Goal: Task Accomplishment & Management: Manage account settings

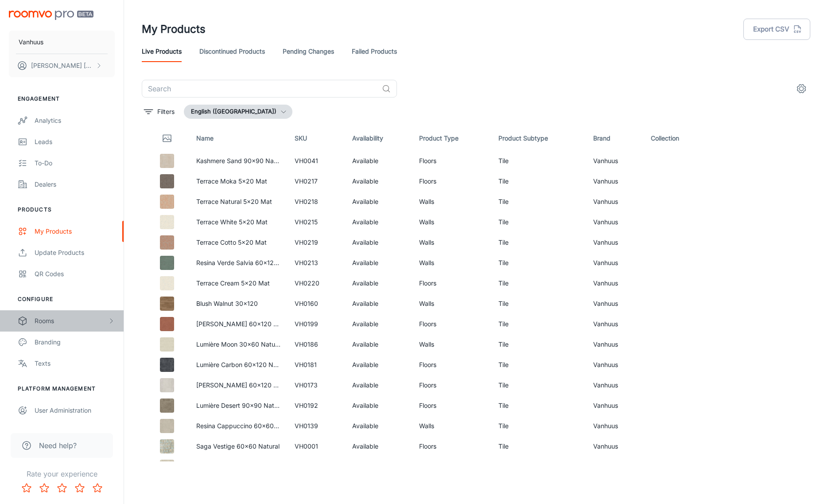
click at [58, 320] on div "Rooms" at bounding box center [71, 321] width 73 height 10
click at [75, 341] on div "My Rooms" at bounding box center [75, 342] width 80 height 10
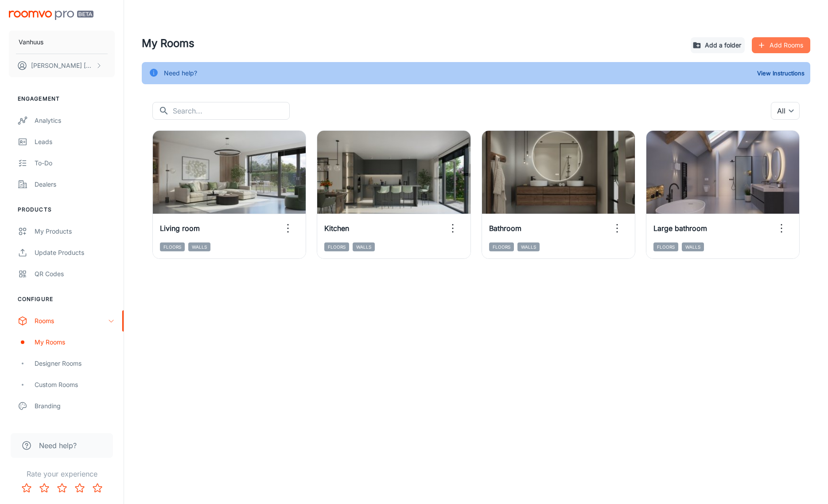
click at [782, 42] on button "Add Rooms" at bounding box center [781, 45] width 58 height 16
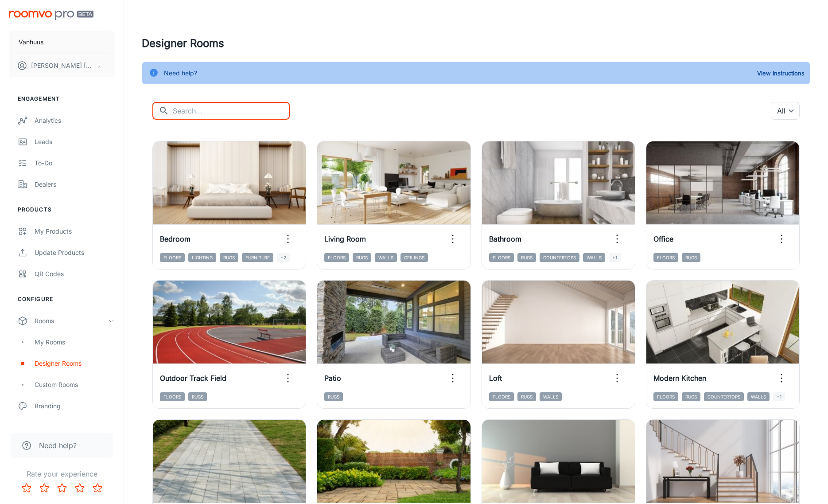
click at [198, 111] on input "text" at bounding box center [231, 111] width 117 height 18
type input "bathroom"
click at [192, 112] on input "text" at bounding box center [231, 111] width 117 height 18
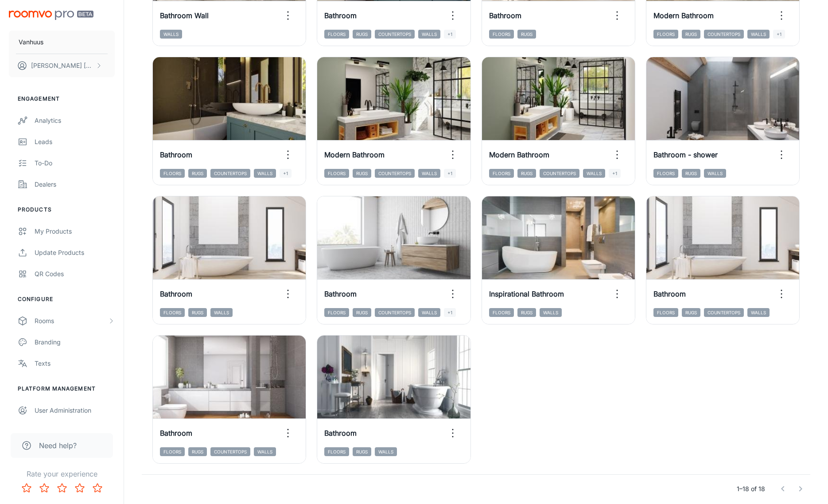
scroll to position [356, 0]
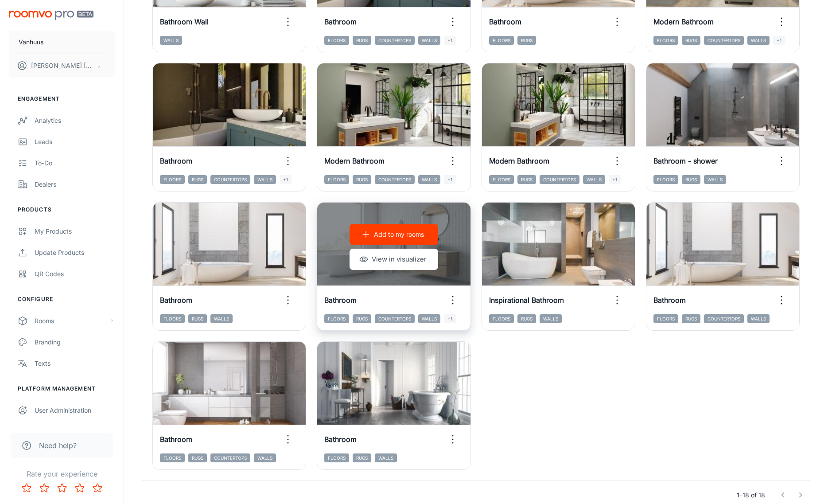
click at [404, 232] on p "Add to my rooms" at bounding box center [399, 234] width 50 height 10
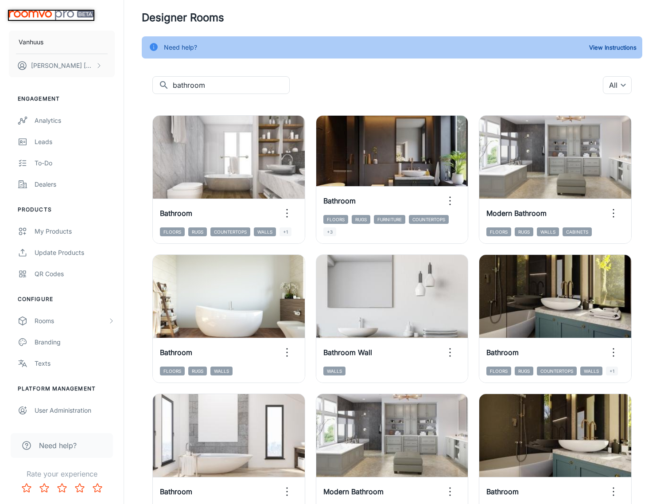
scroll to position [35, 0]
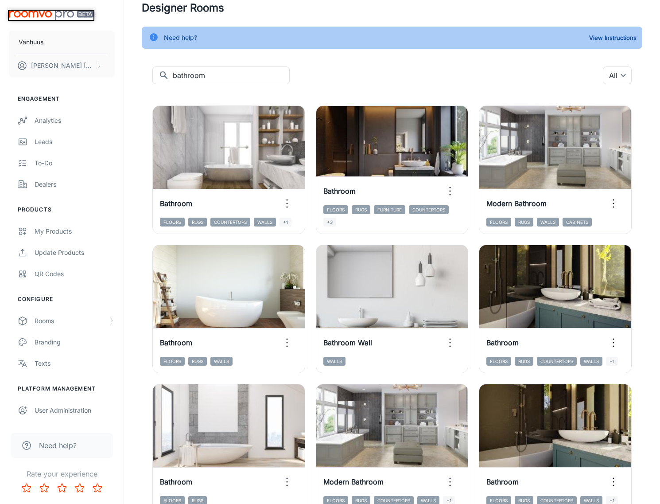
click at [647, 397] on div "Designer Rooms Need help? View Instructions ​ bathroom ​ All ​ Add to my rooms …" at bounding box center [392, 484] width 522 height 969
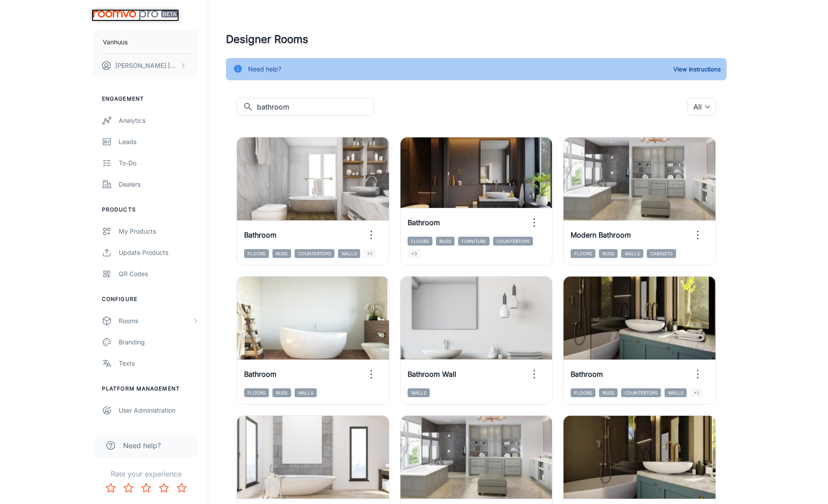
scroll to position [0, 0]
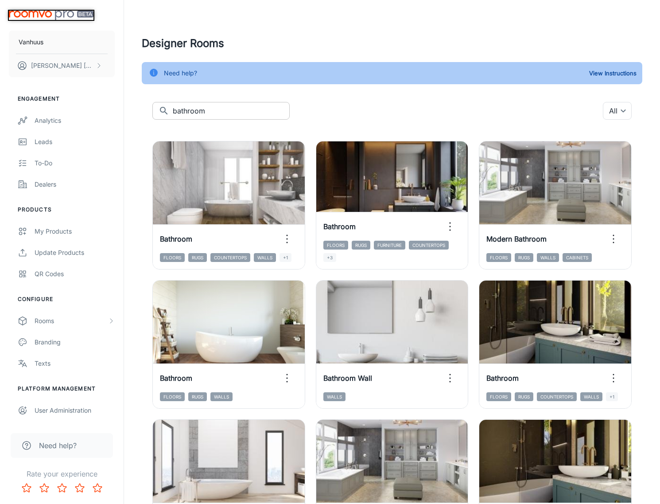
click at [214, 111] on input "bathroom" at bounding box center [231, 111] width 117 height 18
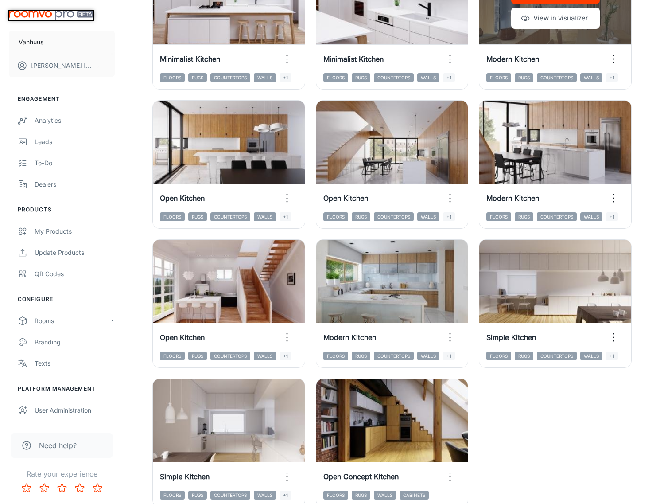
scroll to position [1231, 0]
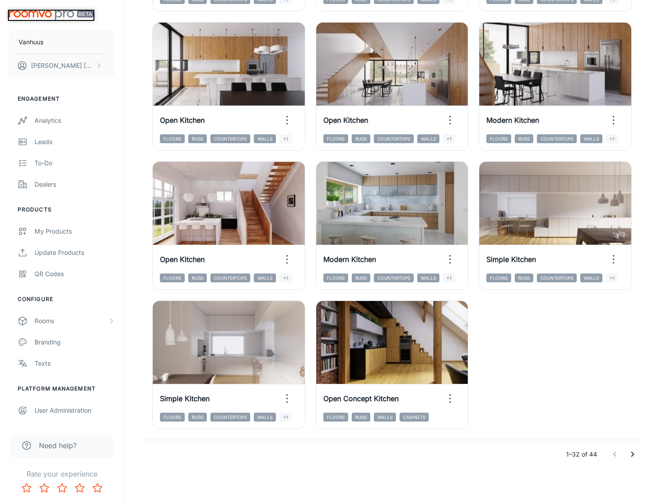
click at [630, 455] on icon "Go to next page" at bounding box center [632, 454] width 11 height 11
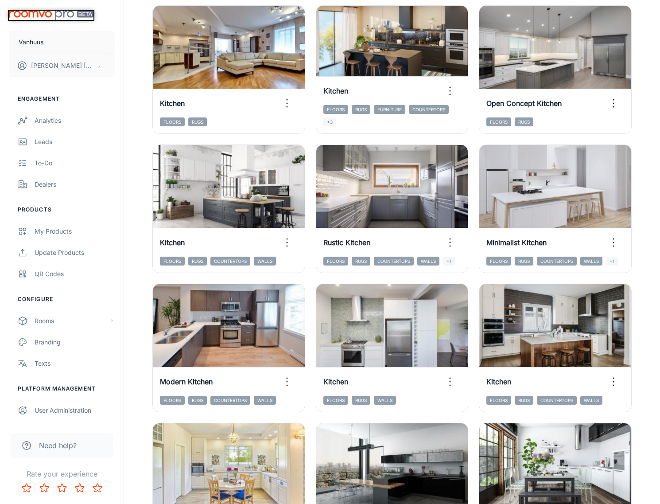
scroll to position [0, 0]
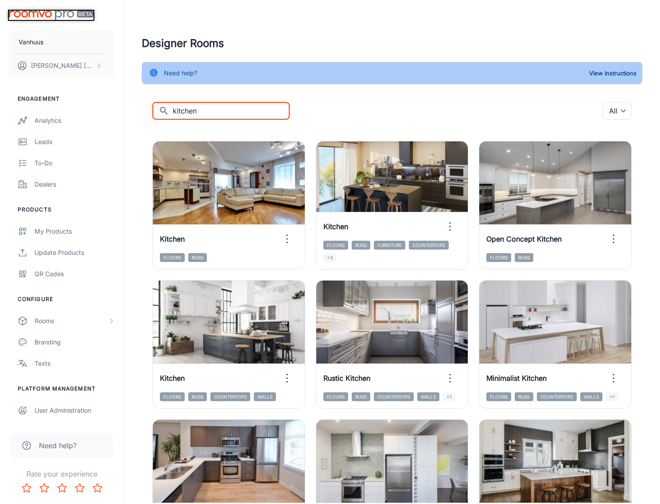
click at [232, 108] on input "kitchen" at bounding box center [231, 111] width 117 height 18
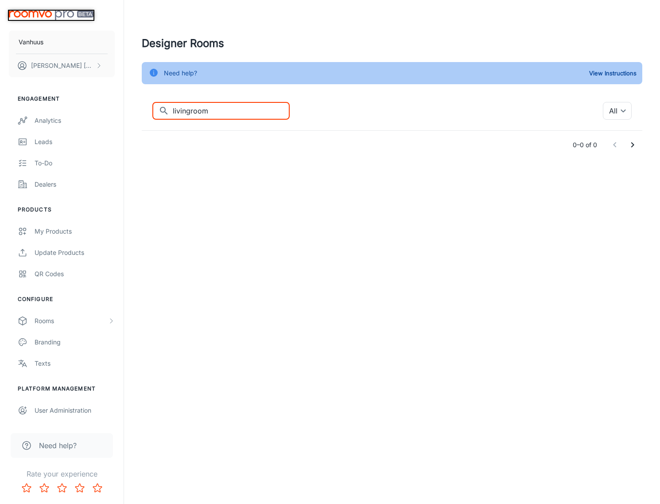
click at [229, 109] on input "livingroom" at bounding box center [231, 111] width 117 height 18
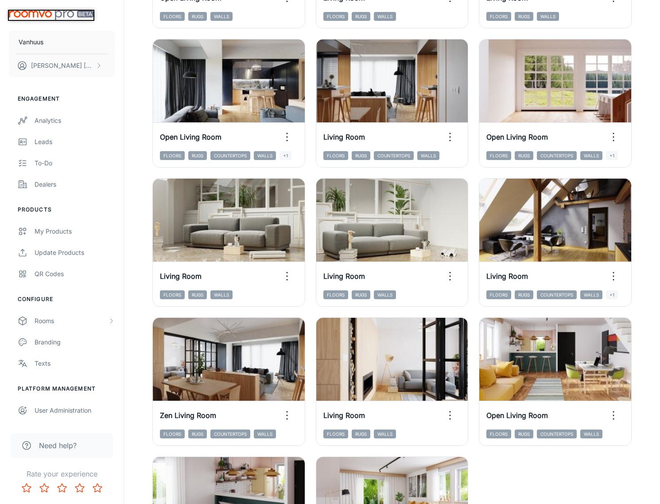
scroll to position [1231, 0]
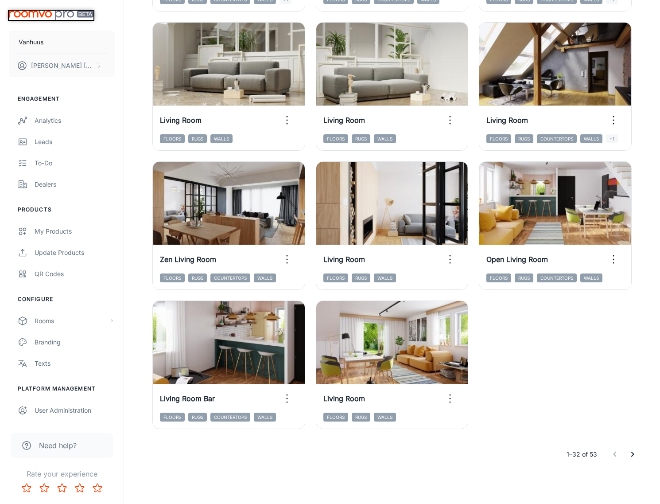
click at [633, 451] on icon "Go to next page" at bounding box center [632, 454] width 11 height 11
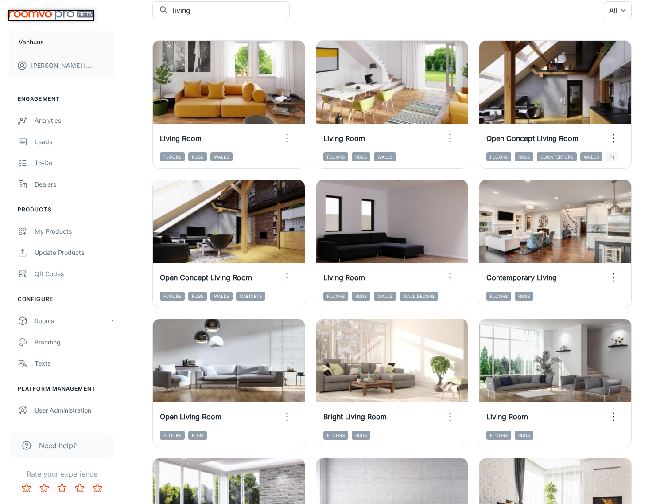
scroll to position [0, 0]
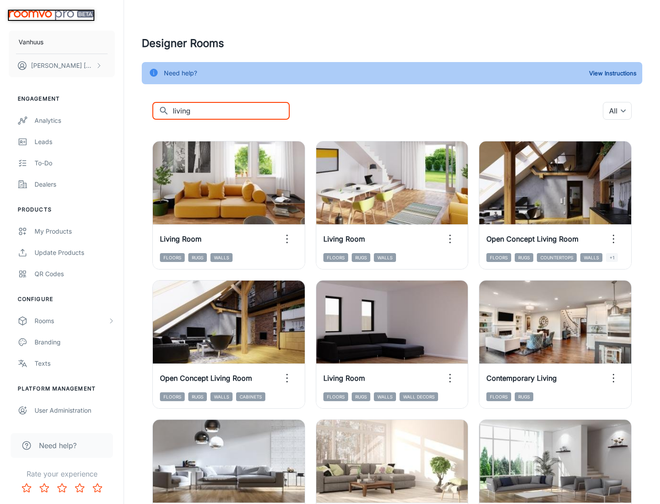
drag, startPoint x: 201, startPoint y: 114, endPoint x: 146, endPoint y: 106, distance: 55.9
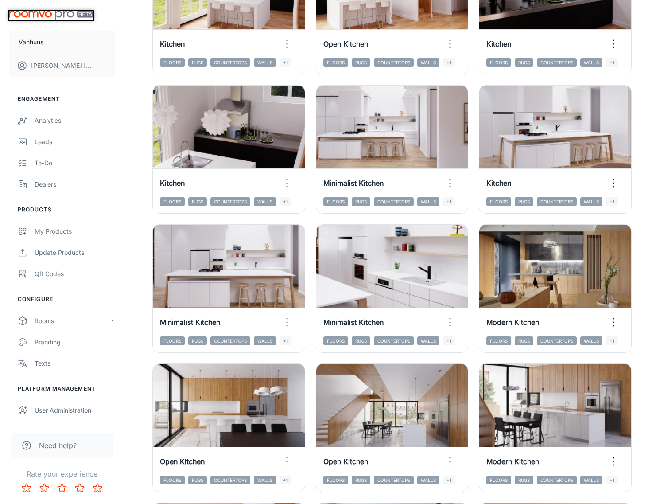
scroll to position [1231, 0]
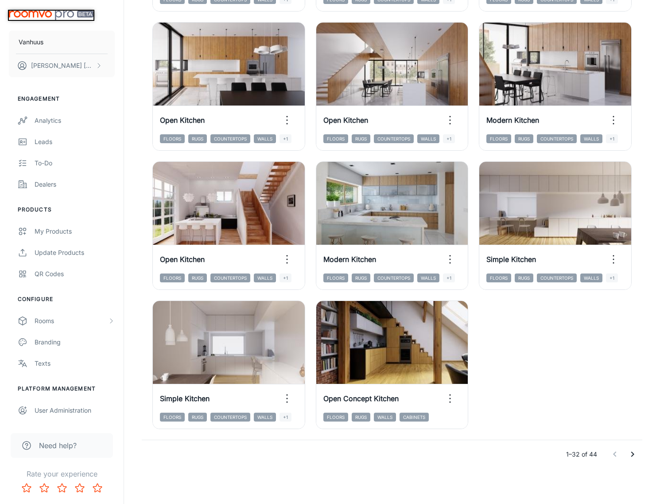
click at [633, 456] on icon "Go to next page" at bounding box center [632, 454] width 11 height 11
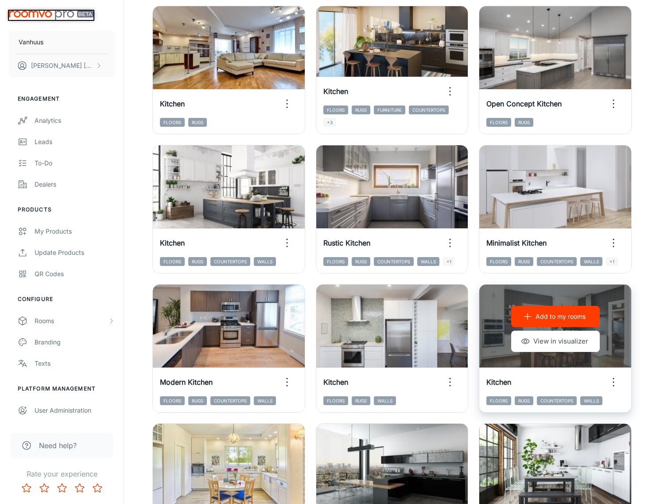
scroll to position [0, 0]
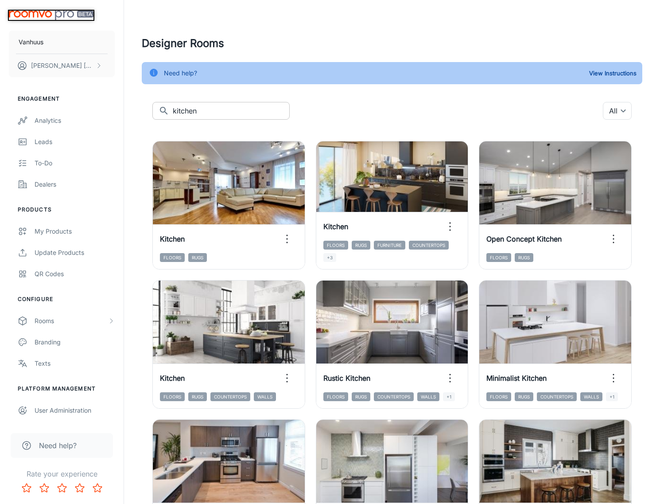
click at [231, 111] on input "kitchen" at bounding box center [231, 111] width 117 height 18
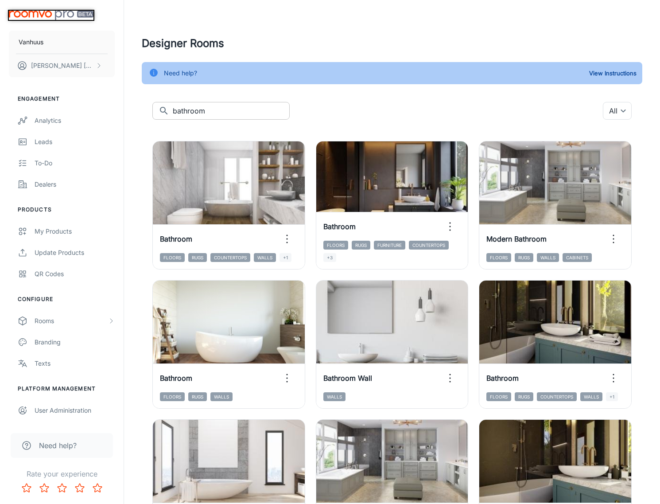
click at [210, 109] on input "bathroom" at bounding box center [231, 111] width 117 height 18
type input "toilet"
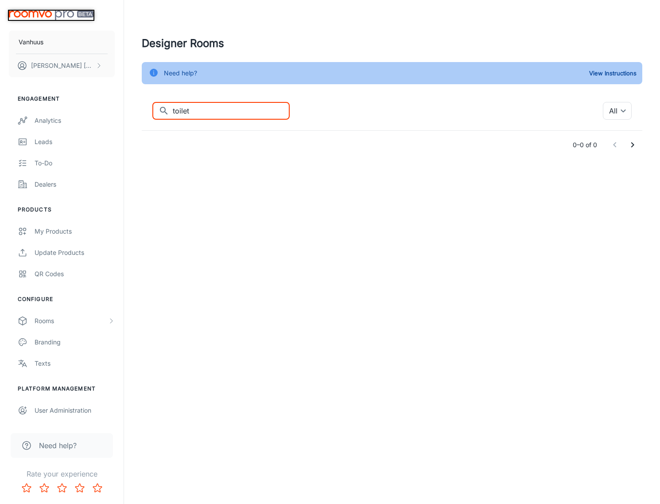
click at [362, 108] on div "​ toilet ​ All ​" at bounding box center [391, 111] width 479 height 18
click at [204, 114] on input "toilet" at bounding box center [231, 111] width 117 height 18
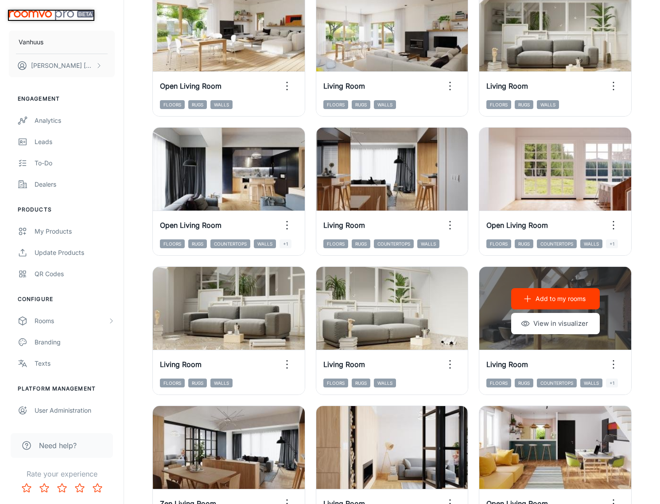
scroll to position [1231, 0]
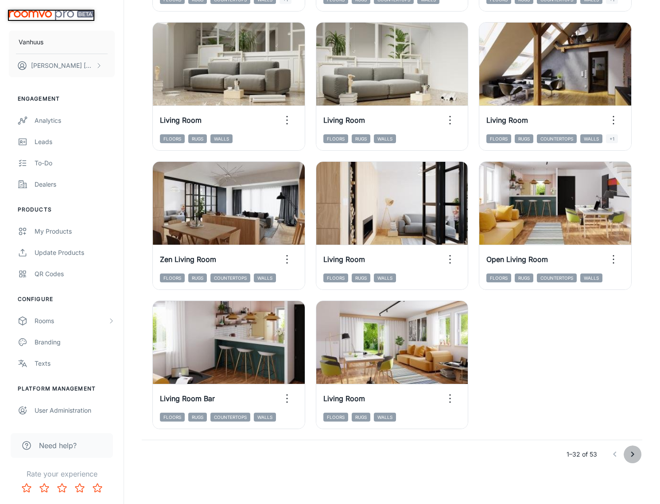
click at [631, 453] on icon "Go to next page" at bounding box center [632, 454] width 11 height 11
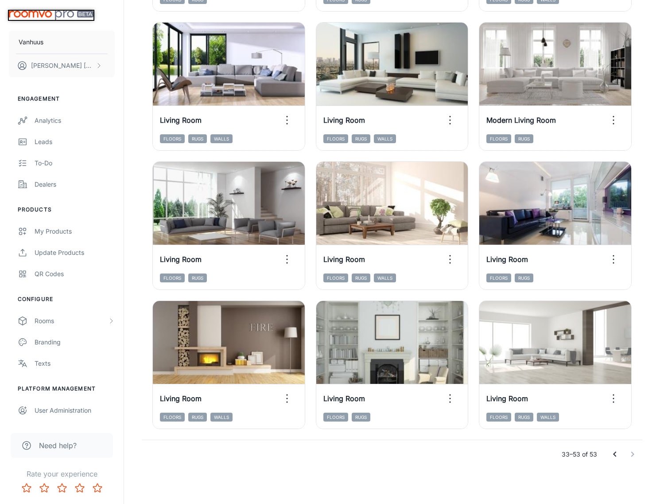
scroll to position [675, 0]
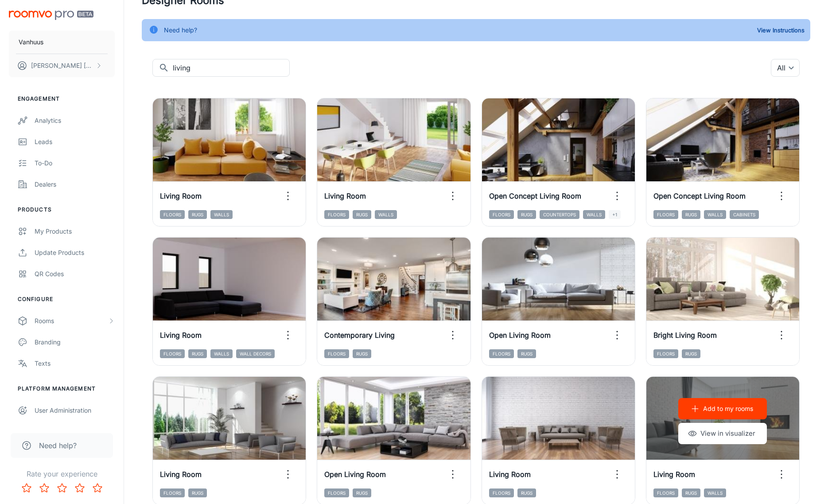
scroll to position [0, 0]
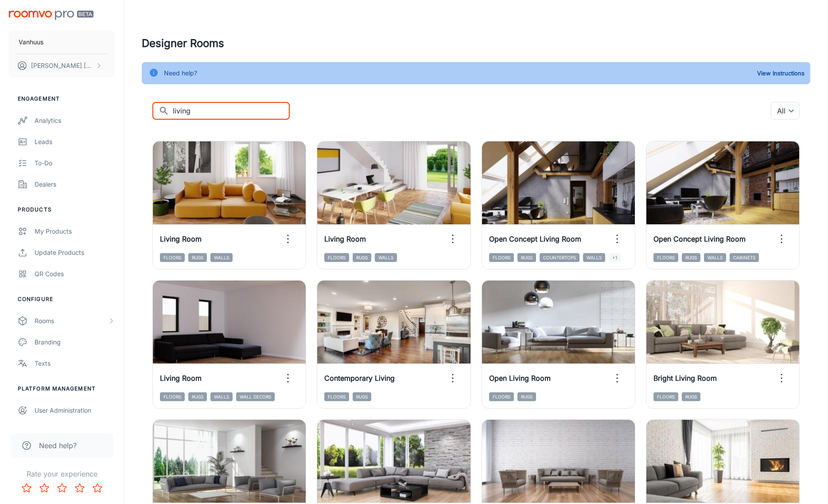
click at [203, 109] on input "living" at bounding box center [231, 111] width 117 height 18
type input "l"
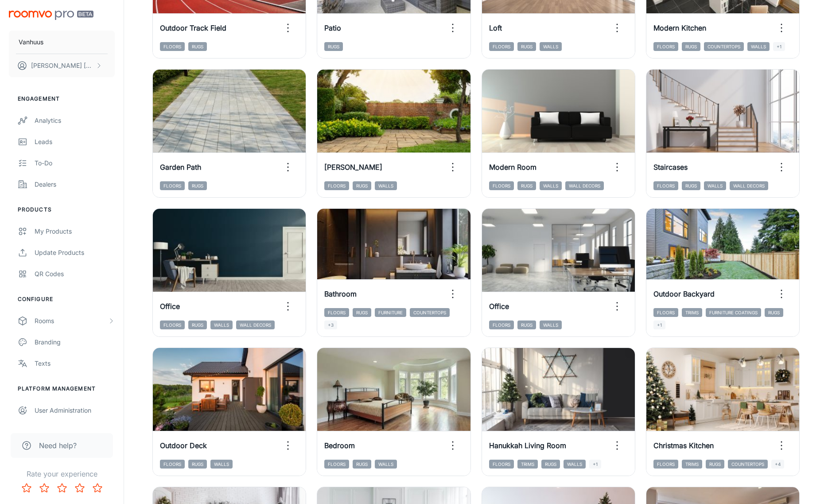
scroll to position [347, 0]
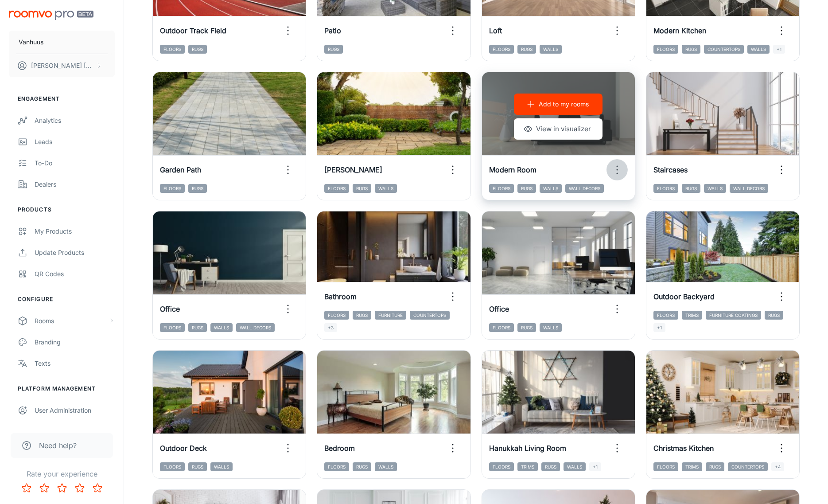
click at [617, 171] on icon "button" at bounding box center [617, 170] width 14 height 14
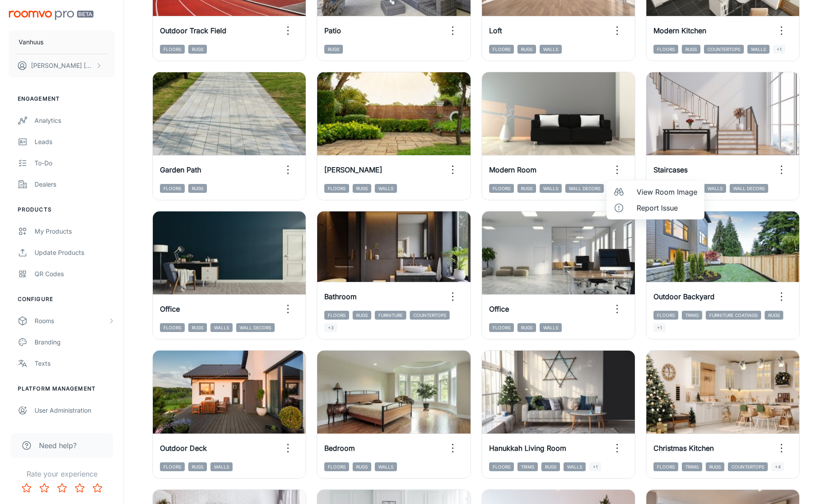
click at [473, 368] on div at bounding box center [414, 252] width 828 height 504
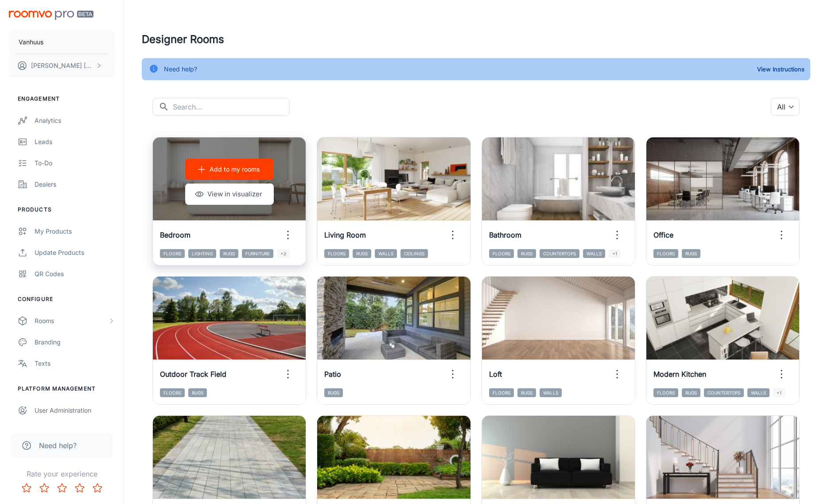
scroll to position [0, 0]
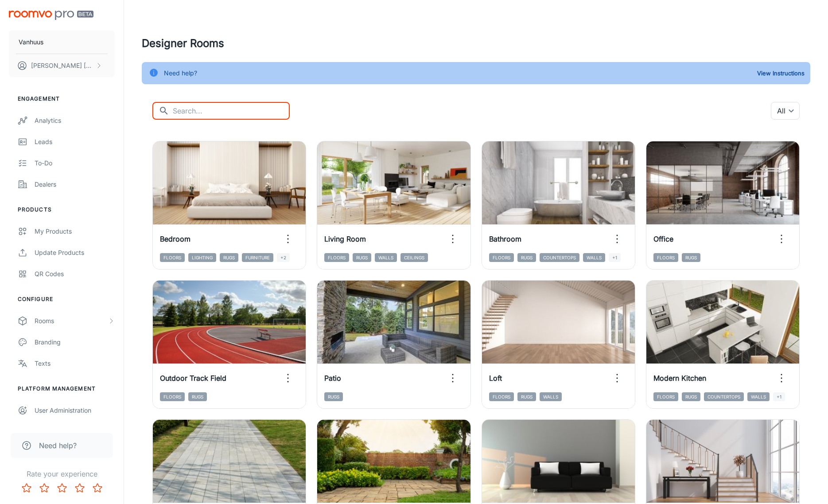
click at [212, 116] on input "text" at bounding box center [231, 111] width 117 height 18
type input "room"
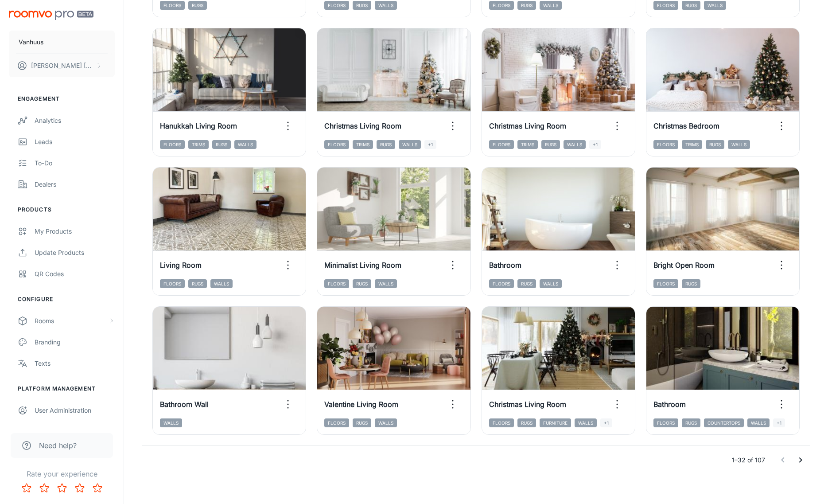
scroll to position [814, 0]
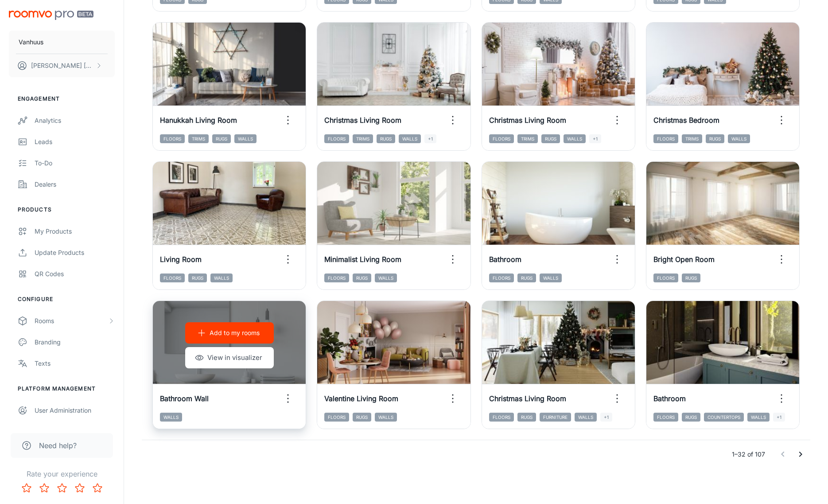
click at [289, 358] on div "Add to my rooms View in visualizer" at bounding box center [229, 345] width 153 height 89
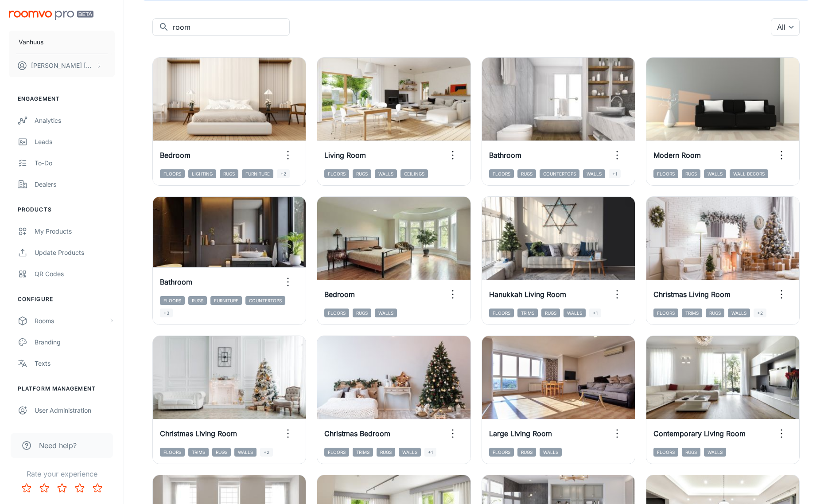
scroll to position [0, 0]
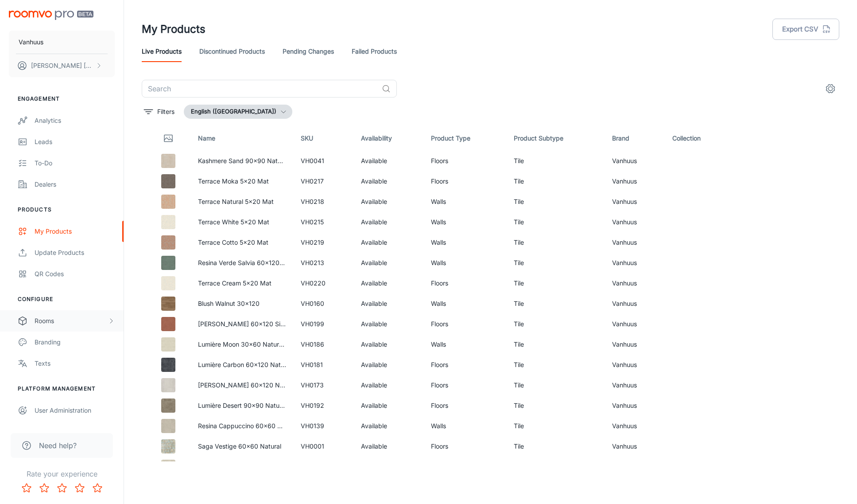
click at [52, 319] on div "Rooms" at bounding box center [71, 321] width 73 height 10
click at [64, 345] on div "My Rooms" at bounding box center [75, 342] width 80 height 10
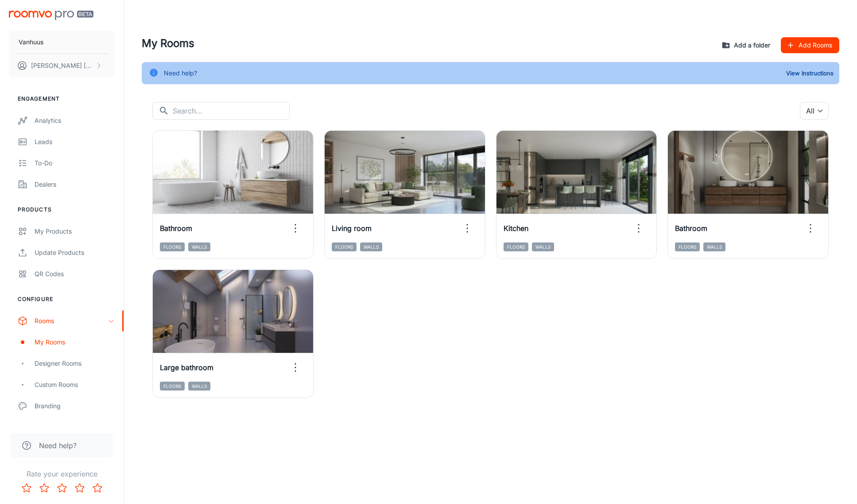
click at [747, 41] on button "Add a folder" at bounding box center [747, 45] width 54 height 16
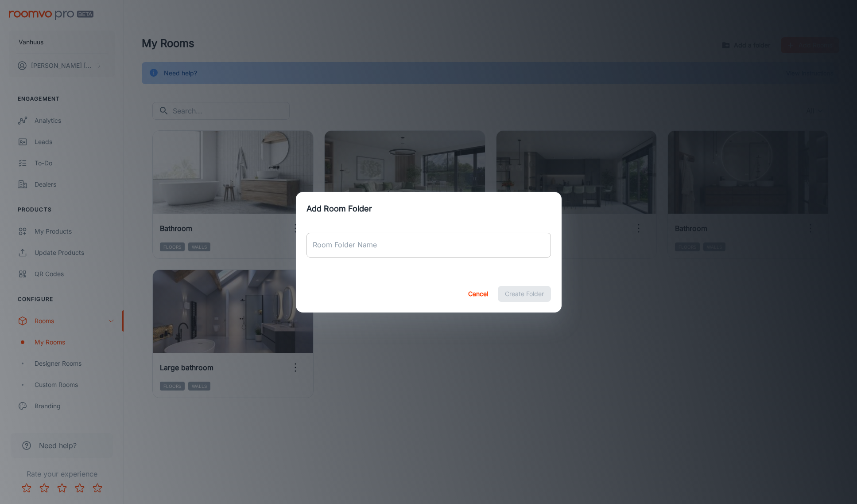
click at [380, 244] on input "Room Folder Name" at bounding box center [428, 245] width 244 height 25
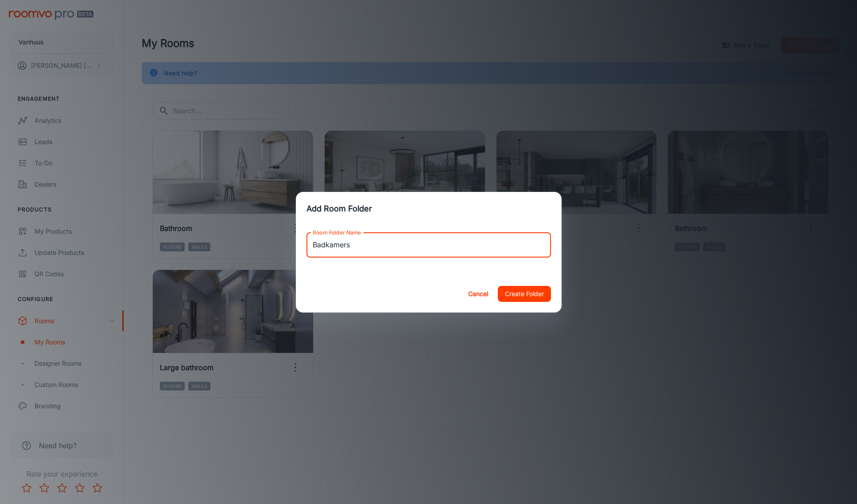
type input "Badkamers"
click at [527, 293] on button "Create Folder" at bounding box center [524, 294] width 53 height 16
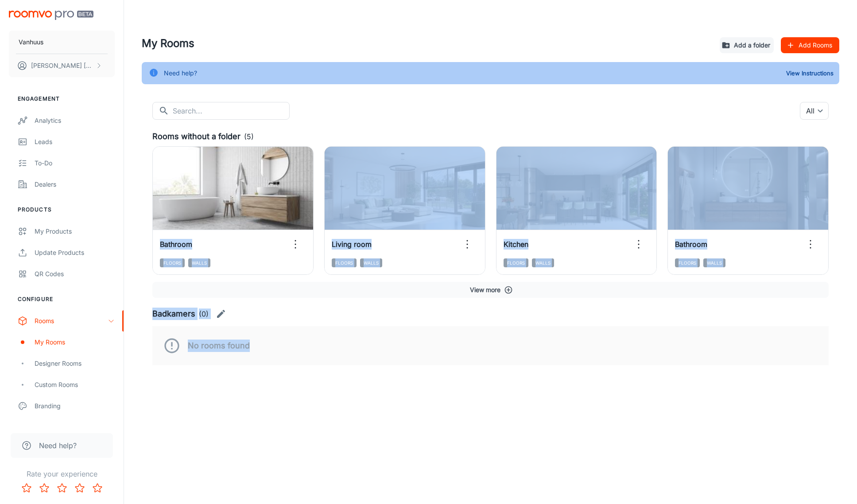
drag, startPoint x: 203, startPoint y: 170, endPoint x: 267, endPoint y: 348, distance: 189.3
click at [267, 348] on div "Rooms without a folder (5) View in visualizer Bathroom Floors Walls View in vis…" at bounding box center [491, 247] width 698 height 235
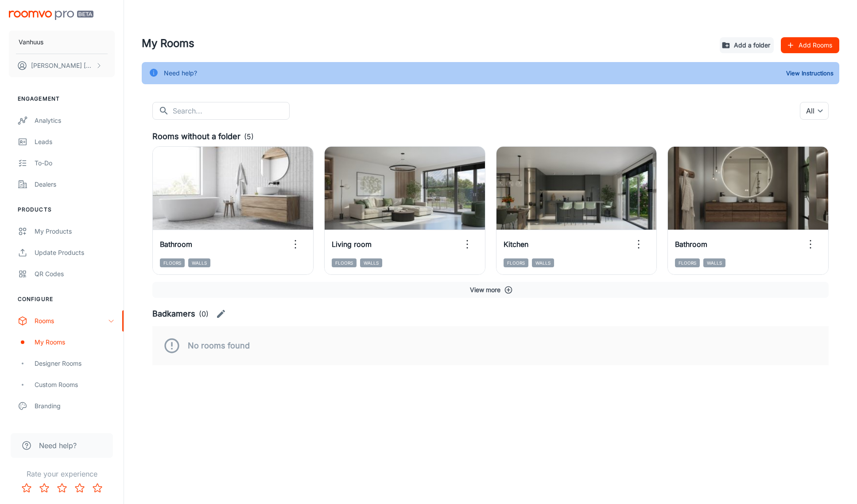
click at [315, 408] on div "Vanhuus Sascha Mengerink Engagement Analytics Leads To-do Dealers Products My P…" at bounding box center [428, 252] width 857 height 504
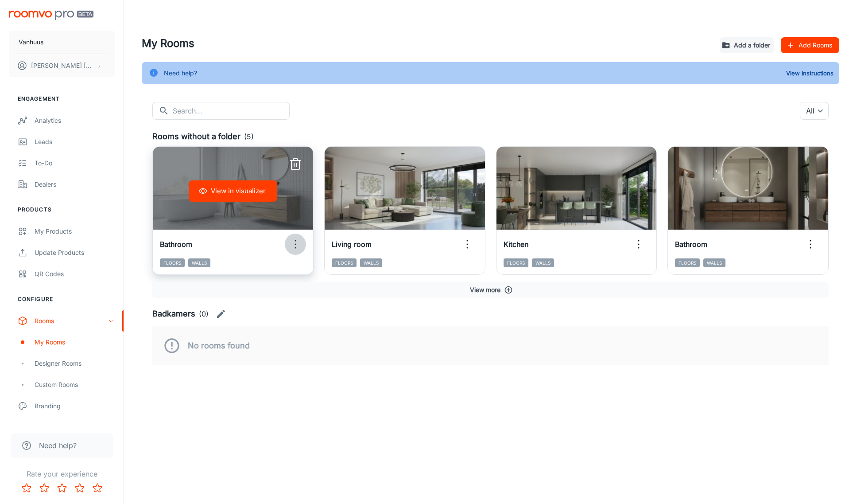
click at [295, 240] on circle "button" at bounding box center [295, 240] width 1 height 1
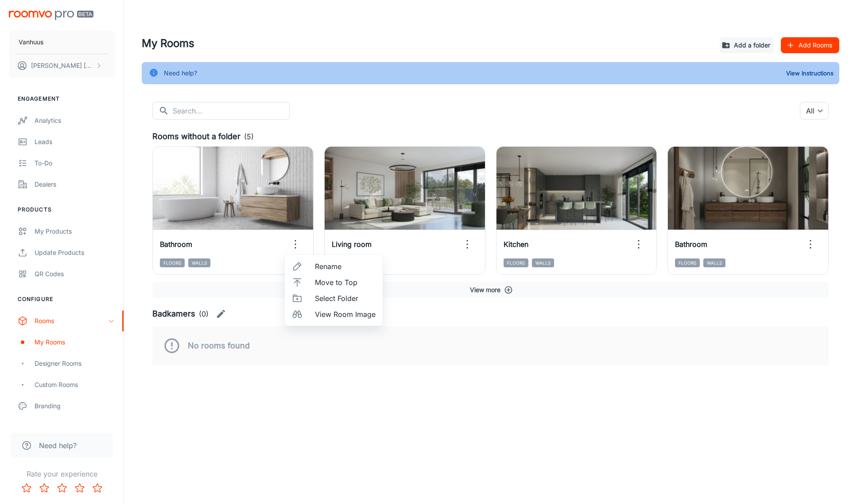
click at [332, 297] on span "Select Folder" at bounding box center [345, 298] width 61 height 11
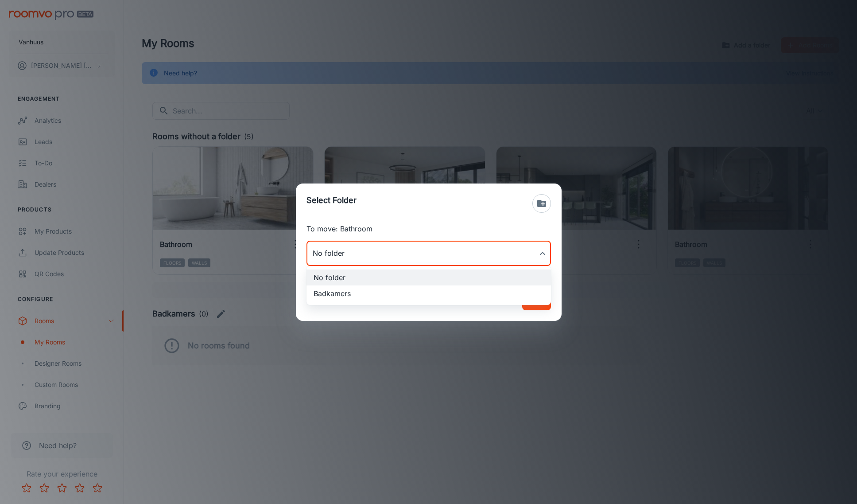
click at [423, 246] on body "Vanhuus Sascha Mengerink Engagement Analytics Leads To-do Dealers Products My P…" at bounding box center [428, 252] width 857 height 504
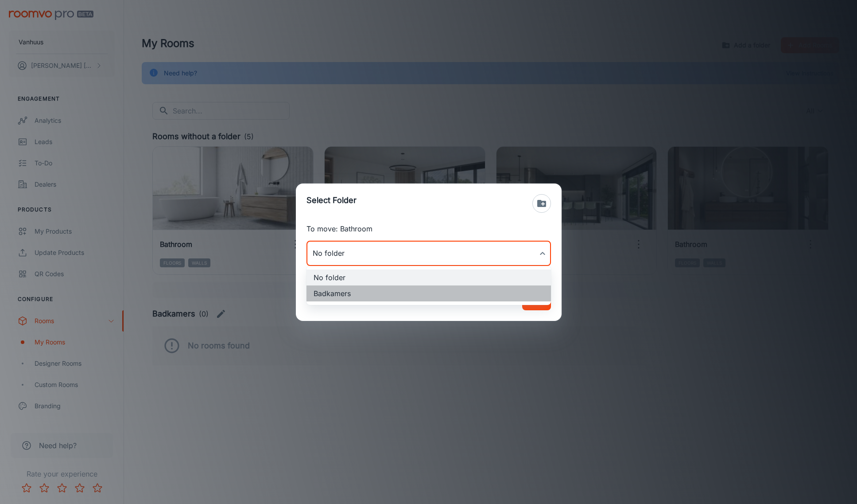
click at [399, 294] on li "Badkamers" at bounding box center [428, 293] width 244 height 16
type input "Badkamers"
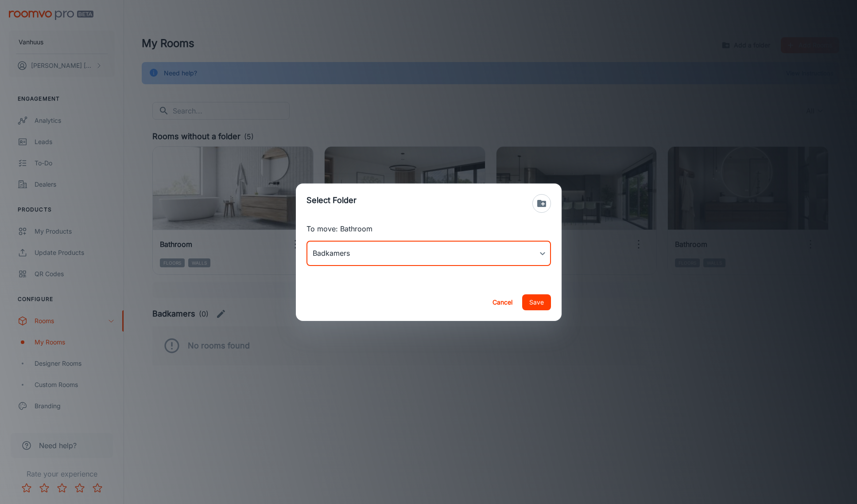
click at [534, 302] on button "Save" at bounding box center [536, 302] width 29 height 16
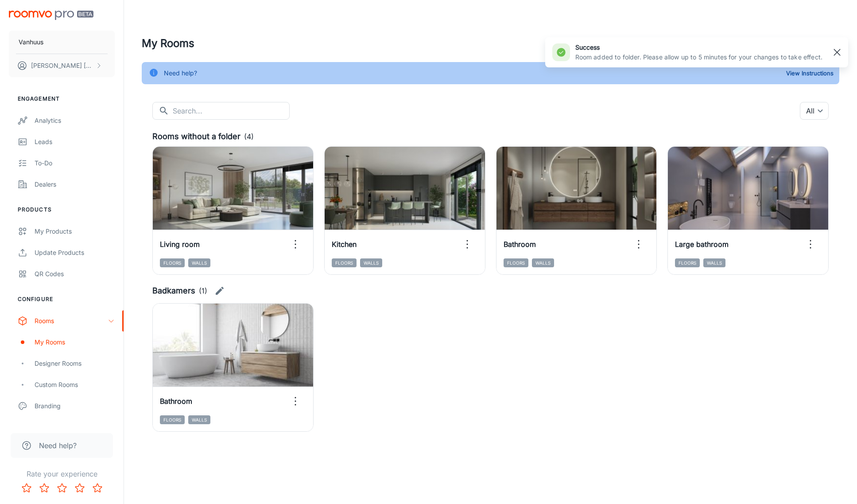
click at [837, 53] on rect "button" at bounding box center [837, 52] width 11 height 11
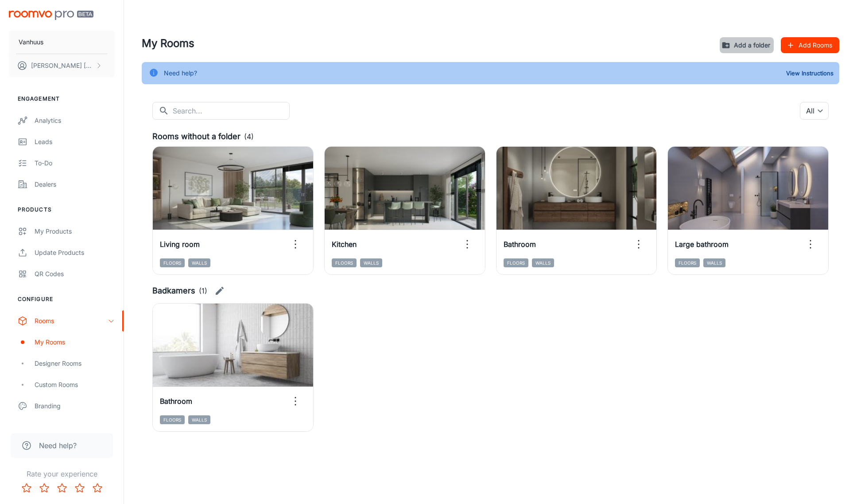
click at [745, 43] on button "Add a folder" at bounding box center [747, 45] width 54 height 16
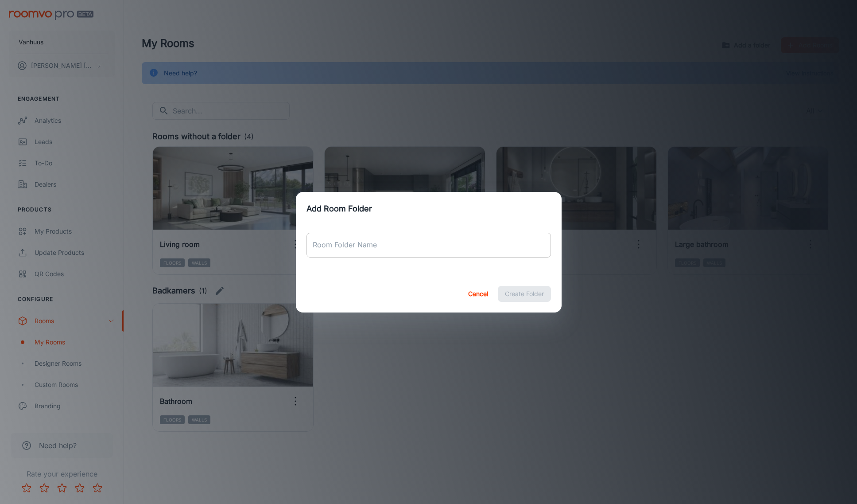
click at [409, 245] on input "Room Folder Name" at bounding box center [428, 245] width 244 height 25
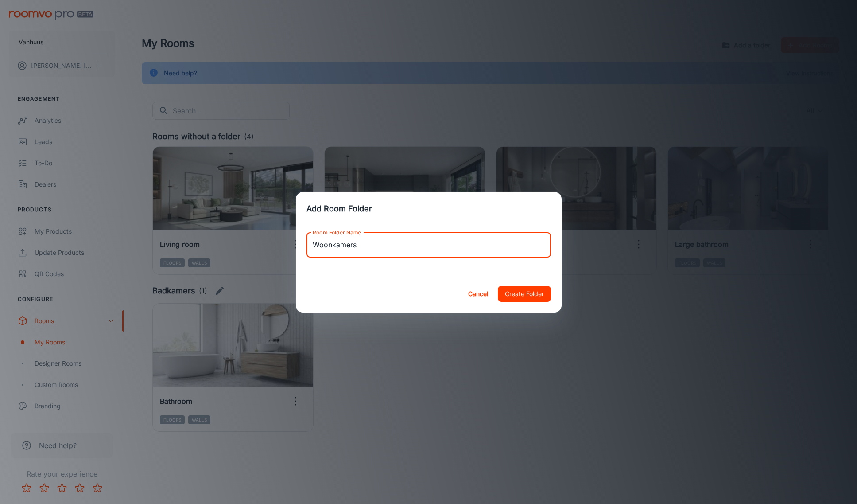
type input "Woonkamers"
click at [509, 292] on button "Create Folder" at bounding box center [524, 294] width 53 height 16
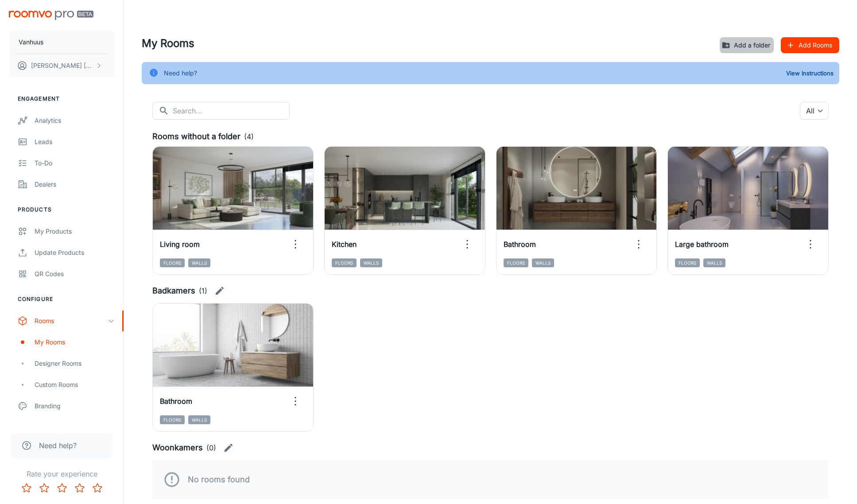
click at [753, 44] on button "Add a folder" at bounding box center [747, 45] width 54 height 16
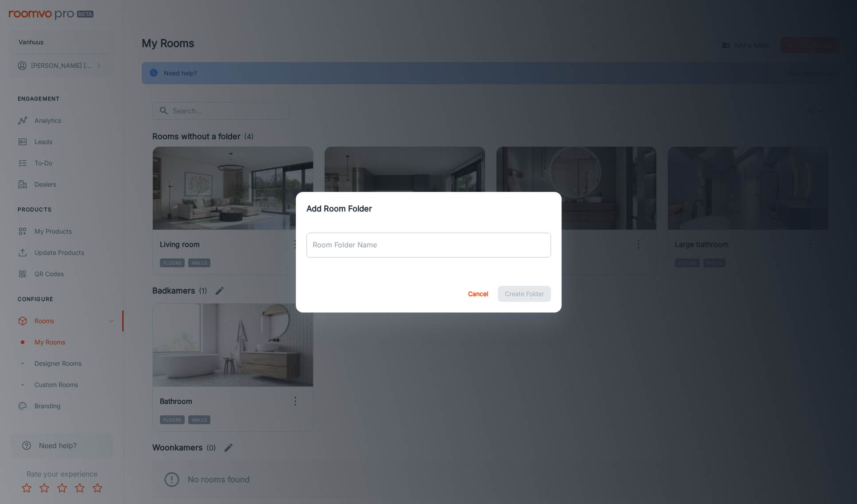
click at [460, 249] on input "Room Folder Name" at bounding box center [428, 245] width 244 height 25
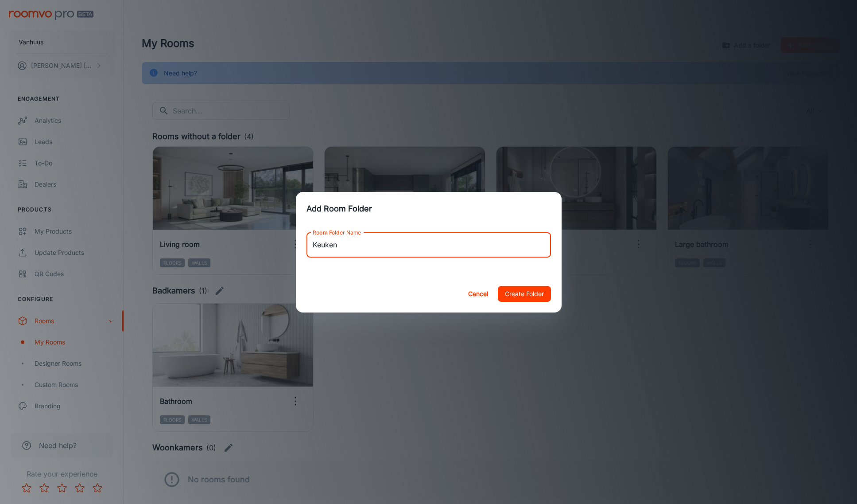
type input "Keuken"
click at [533, 295] on button "Create Folder" at bounding box center [524, 294] width 53 height 16
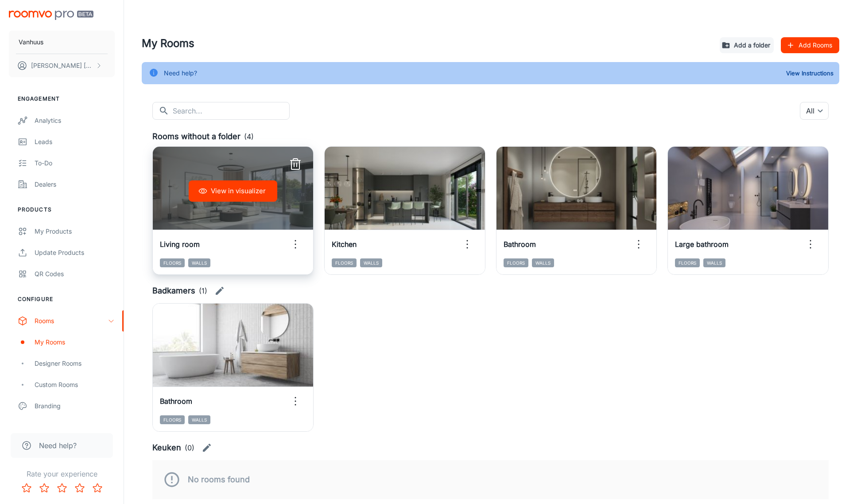
click at [299, 247] on icon "button" at bounding box center [295, 244] width 14 height 14
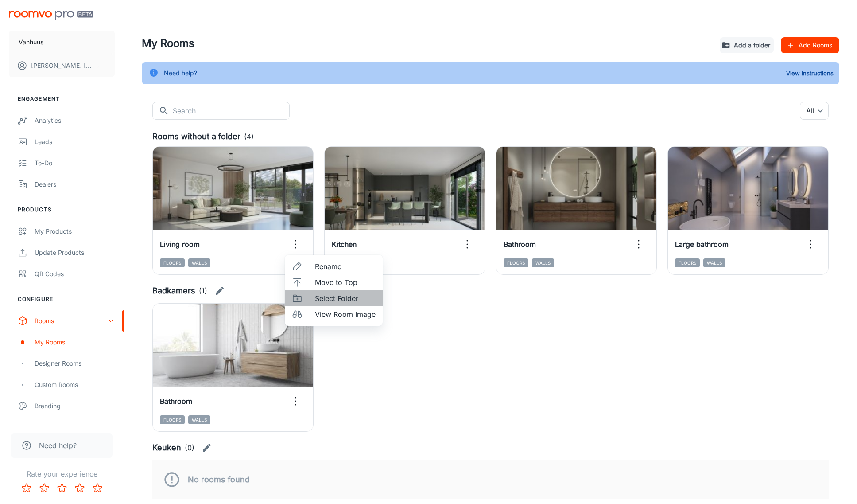
click at [330, 301] on span "Select Folder" at bounding box center [345, 298] width 61 height 11
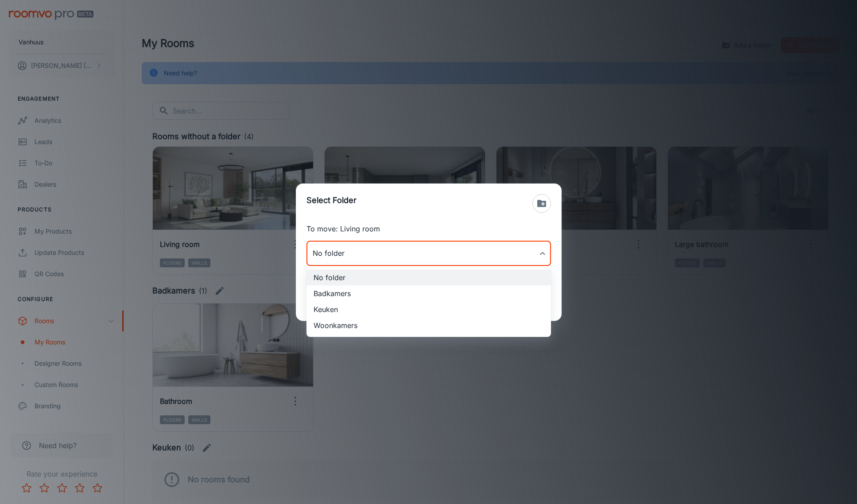
click at [403, 261] on body "Vanhuus Sascha Mengerink Engagement Analytics Leads To-do Dealers Products My P…" at bounding box center [428, 252] width 857 height 504
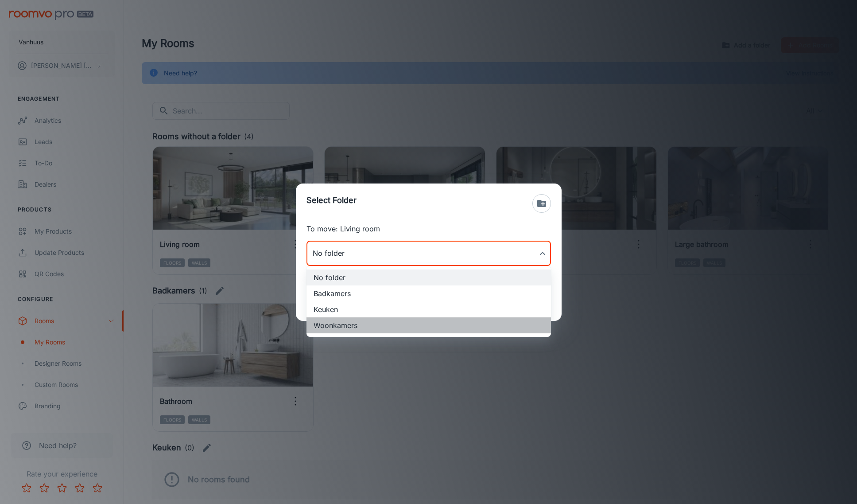
click at [382, 329] on li "Woonkamers" at bounding box center [428, 325] width 244 height 16
type input "Woonkamers"
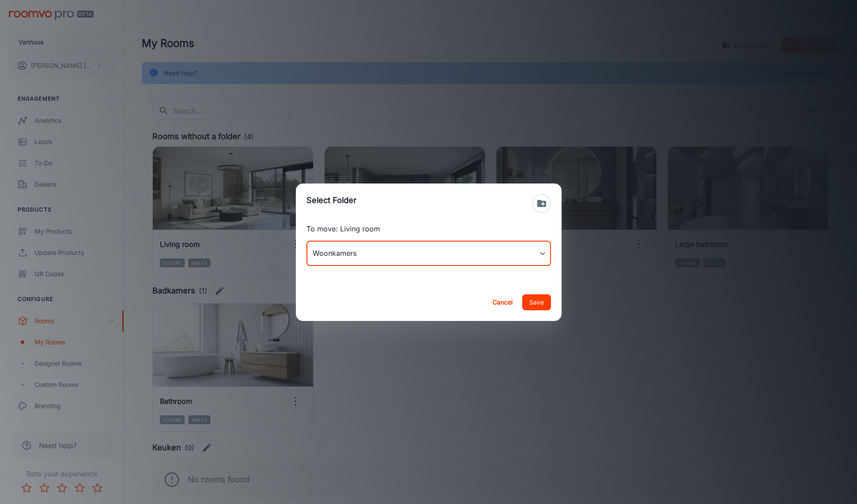
click at [531, 302] on button "Save" at bounding box center [536, 302] width 29 height 16
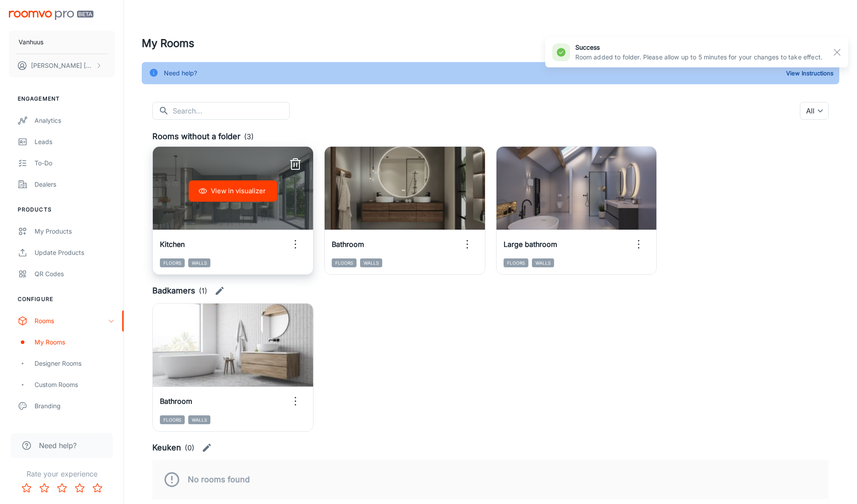
click at [295, 241] on icon "button" at bounding box center [295, 244] width 14 height 14
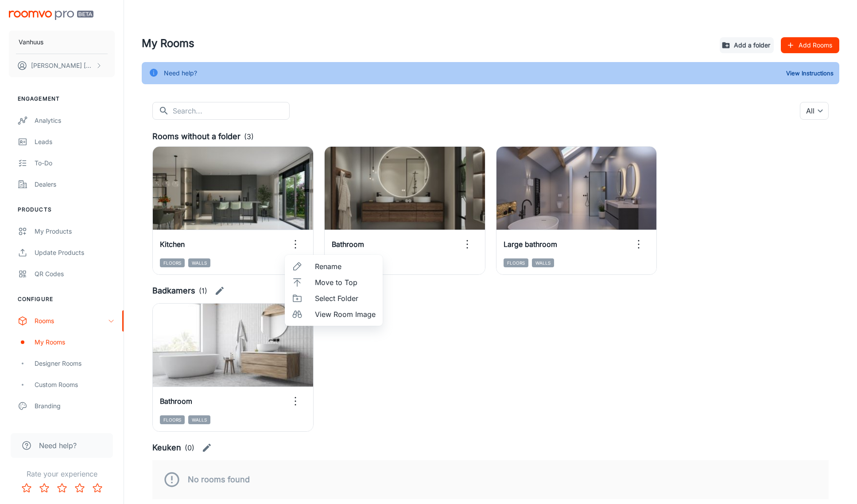
click at [344, 298] on span "Select Folder" at bounding box center [345, 298] width 61 height 11
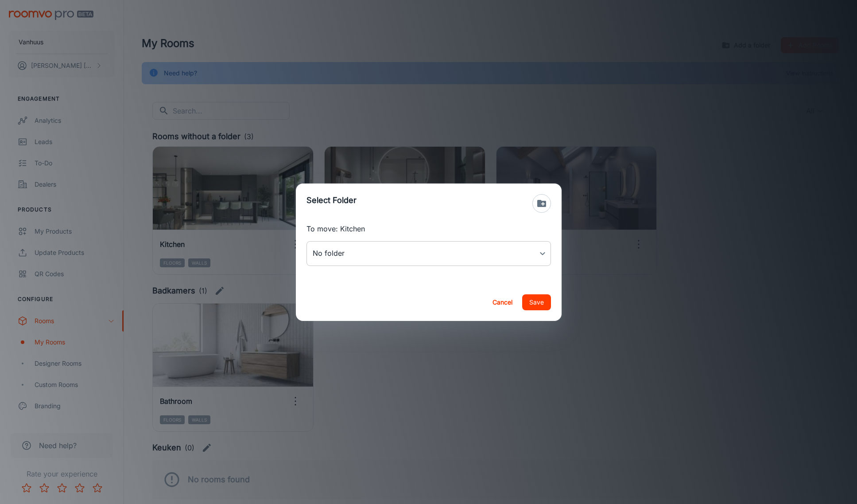
click at [439, 258] on body "Vanhuus Sascha Mengerink Engagement Analytics Leads To-do Dealers Products My P…" at bounding box center [428, 252] width 857 height 504
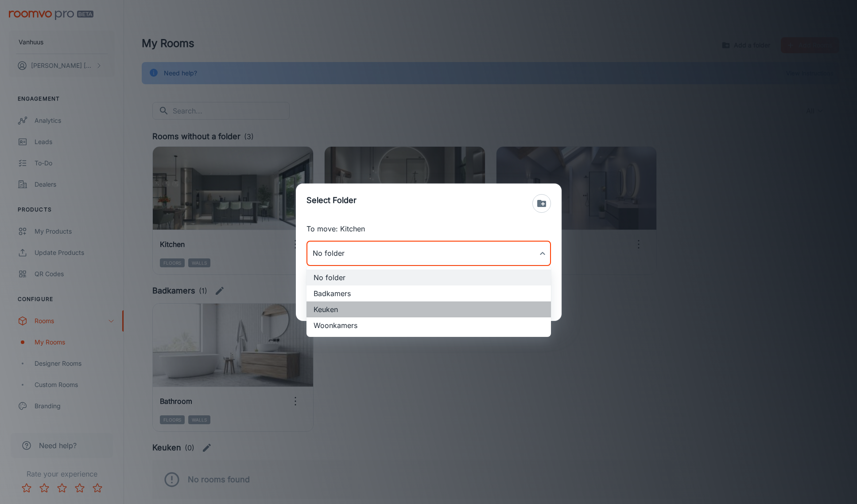
click at [412, 305] on li "Keuken" at bounding box center [428, 309] width 244 height 16
type input "Keuken"
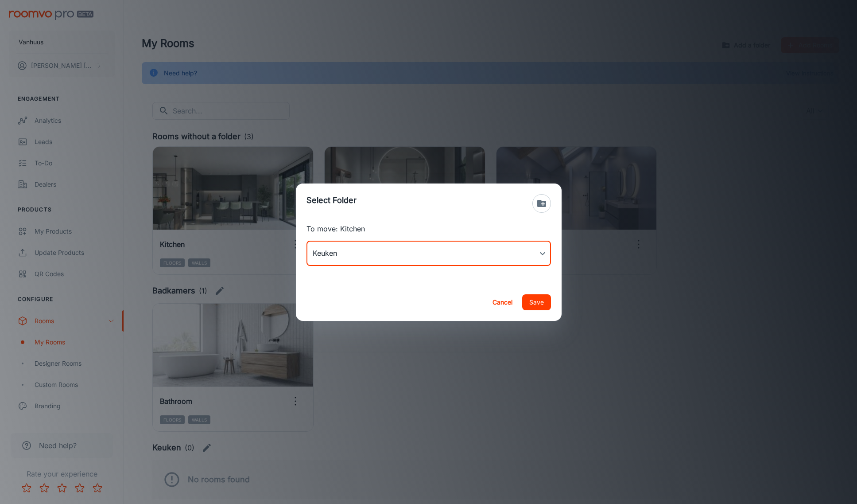
click at [539, 300] on button "Save" at bounding box center [536, 302] width 29 height 16
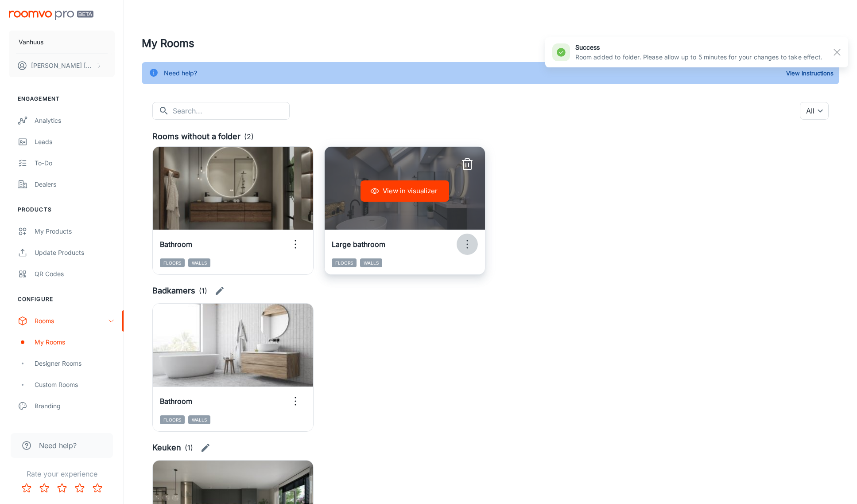
click at [467, 244] on circle "button" at bounding box center [466, 244] width 1 height 1
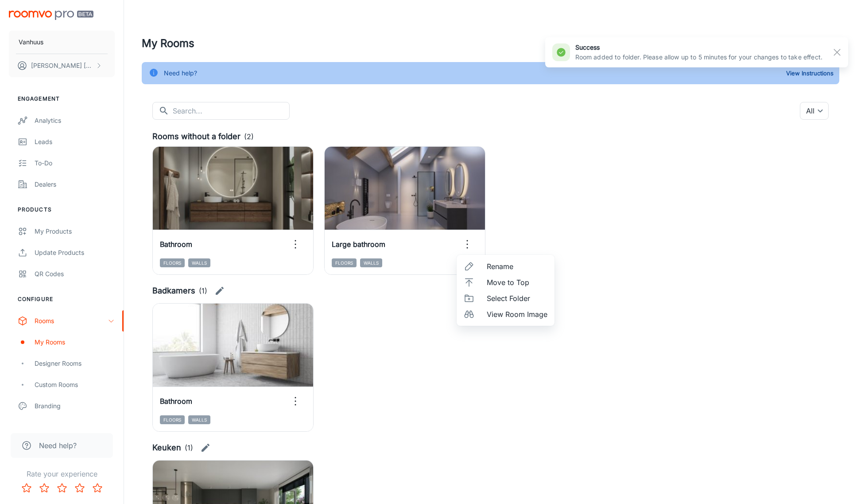
click at [526, 301] on span "Select Folder" at bounding box center [517, 298] width 61 height 11
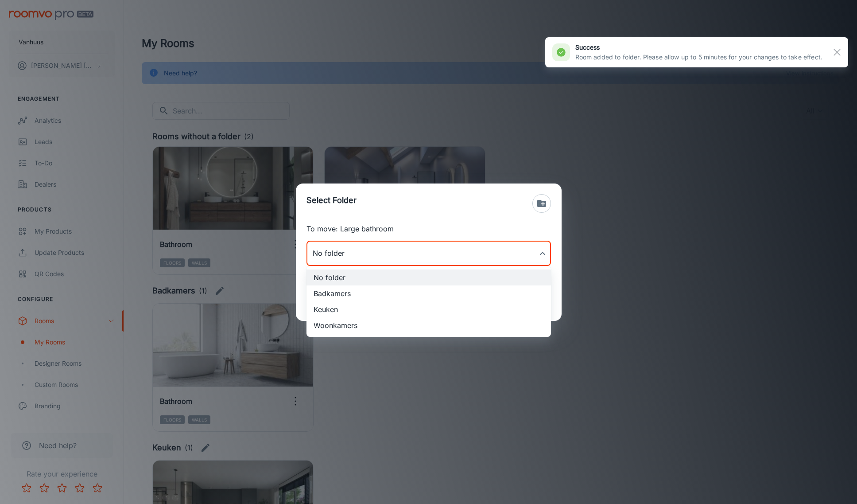
click at [434, 250] on body "Vanhuus Sascha Mengerink Engagement Analytics Leads To-do Dealers Products My P…" at bounding box center [428, 252] width 857 height 504
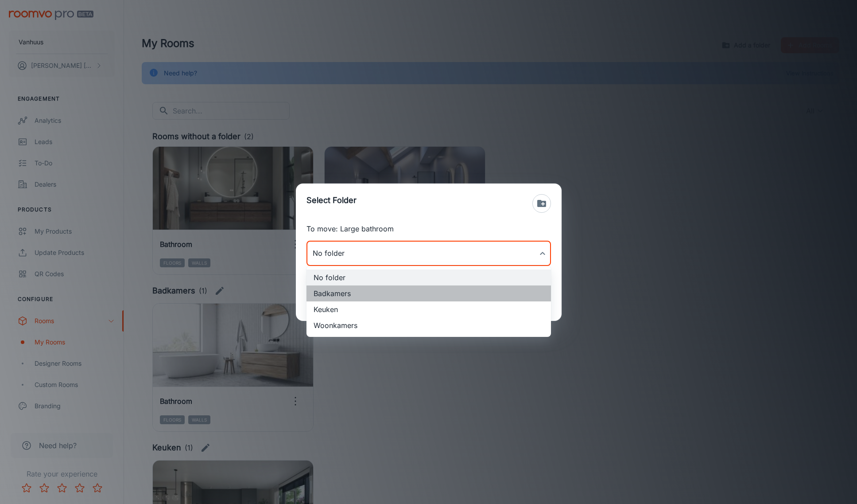
click at [380, 291] on li "Badkamers" at bounding box center [428, 293] width 244 height 16
type input "Badkamers"
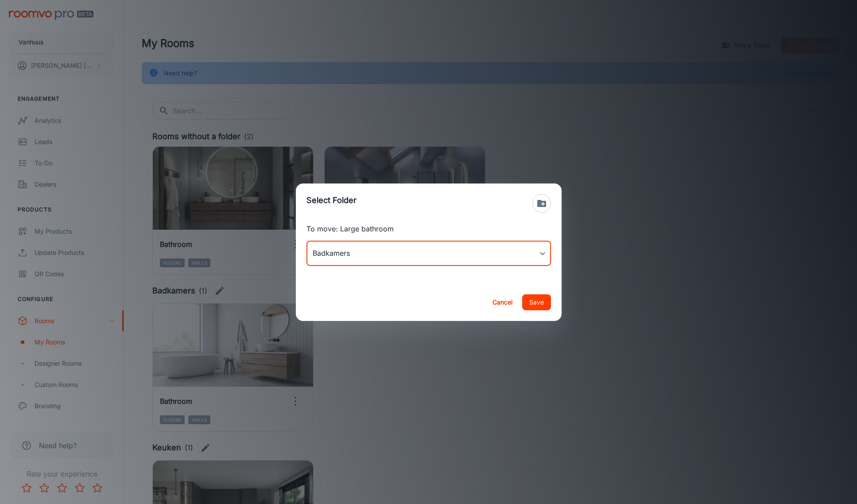
click at [531, 302] on button "Save" at bounding box center [536, 302] width 29 height 16
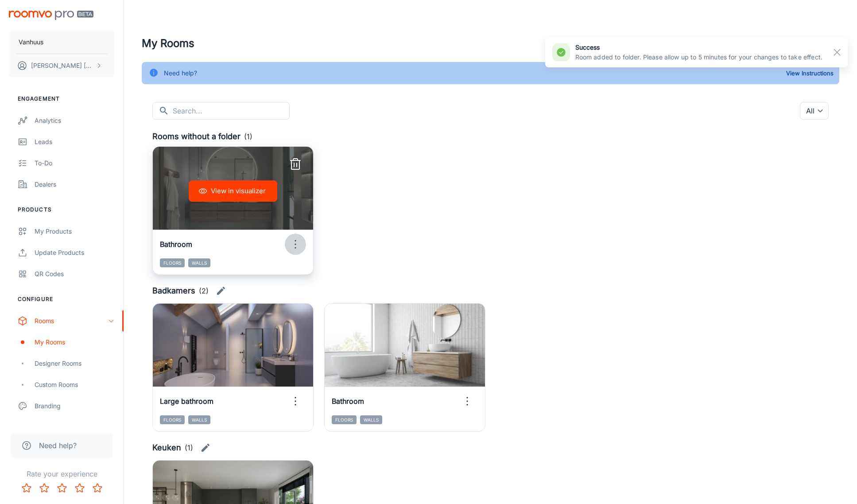
click at [295, 244] on circle "button" at bounding box center [295, 244] width 1 height 1
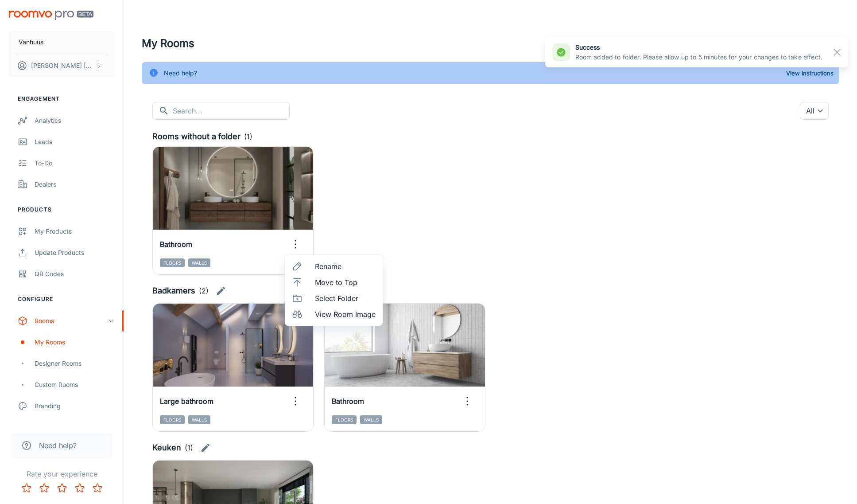
click at [341, 298] on span "Select Folder" at bounding box center [345, 298] width 61 height 11
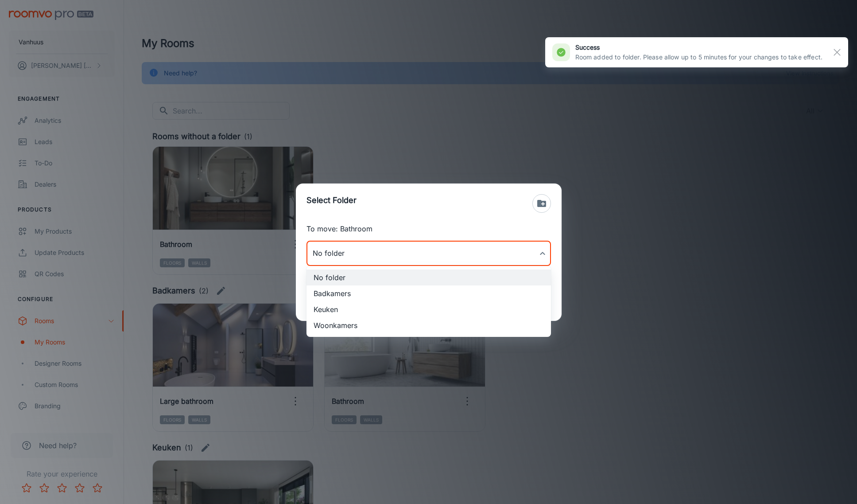
click at [427, 253] on body "Vanhuus Sascha Mengerink Engagement Analytics Leads To-do Dealers Products My P…" at bounding box center [428, 252] width 857 height 504
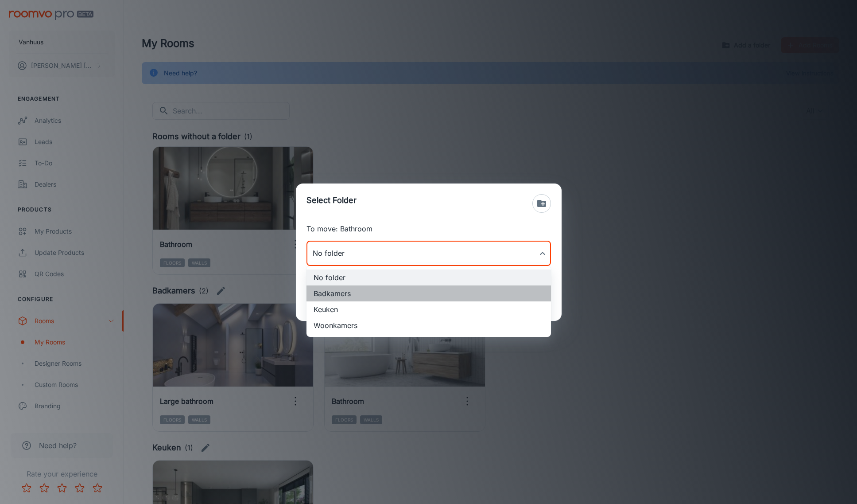
click at [381, 289] on li "Badkamers" at bounding box center [428, 293] width 244 height 16
type input "Badkamers"
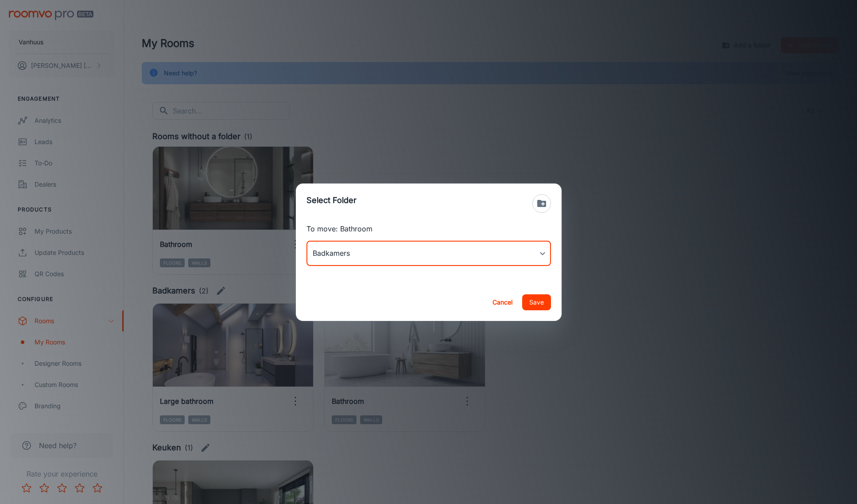
click at [542, 303] on button "Save" at bounding box center [536, 302] width 29 height 16
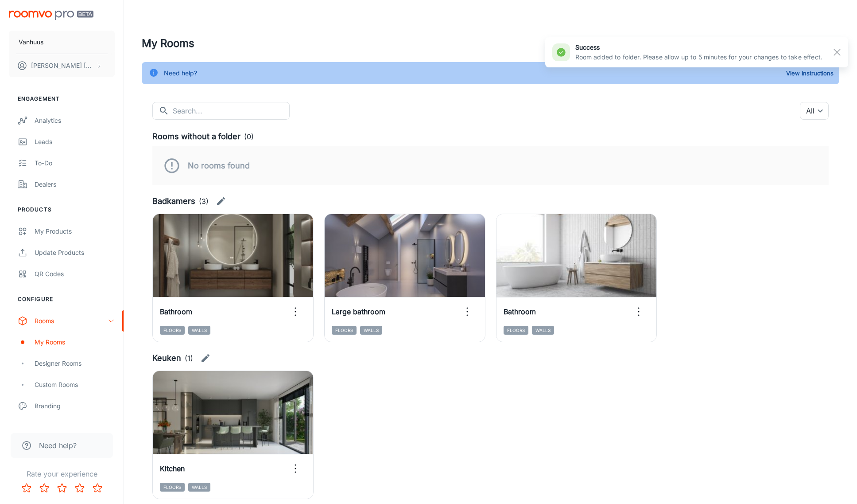
click at [533, 372] on div "View in visualizer Kitchen Floors Walls" at bounding box center [485, 429] width 687 height 139
